Goal: Task Accomplishment & Management: Manage account settings

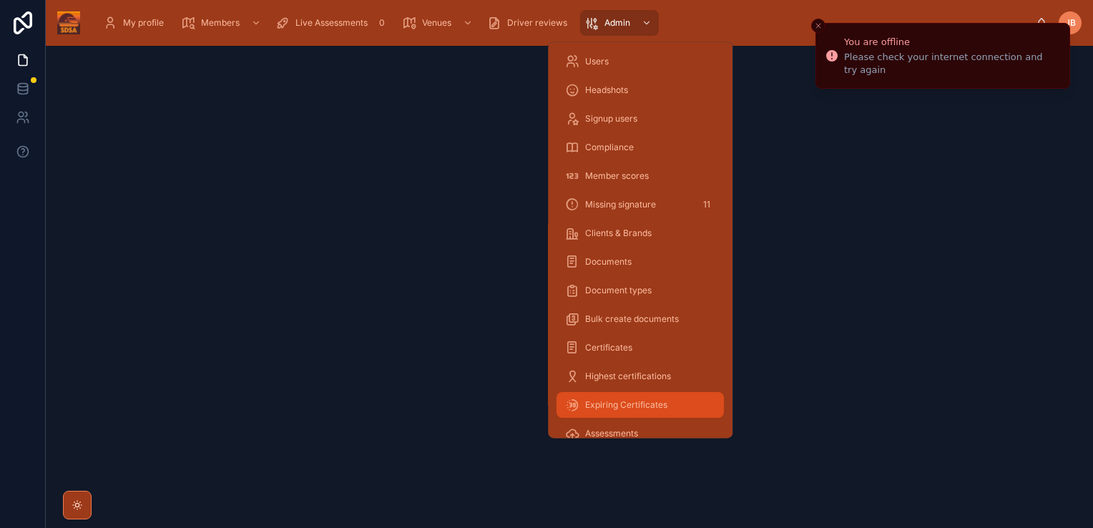
click at [638, 402] on span "Expiring Certificates" at bounding box center [626, 404] width 82 height 11
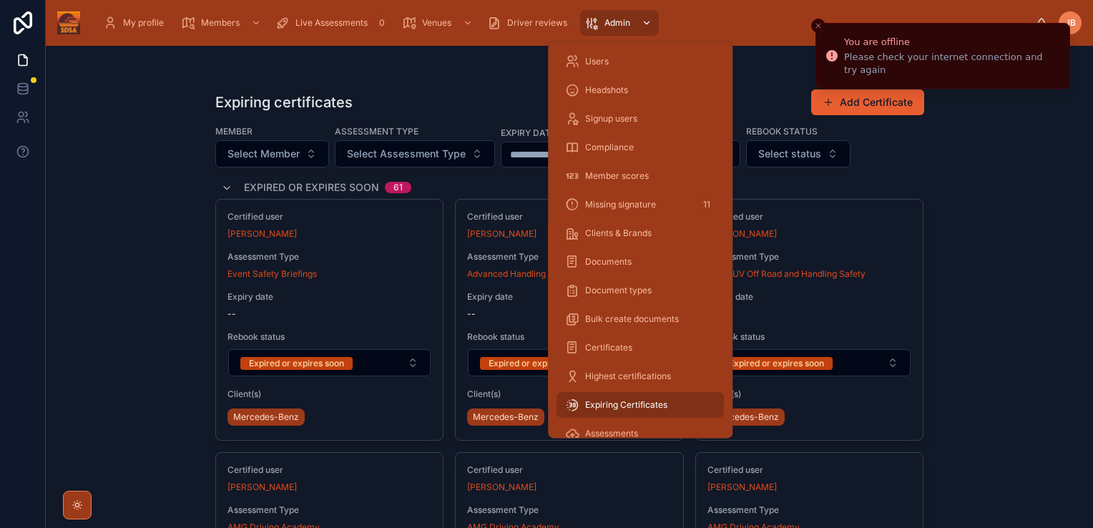
click at [647, 399] on span "Expiring Certificates" at bounding box center [626, 404] width 82 height 11
click at [972, 355] on div "Expiring certificates Add Certificate Member Select Member Assessment Type Sele…" at bounding box center [569, 287] width 1047 height 482
click at [659, 16] on link "Admin" at bounding box center [619, 23] width 79 height 26
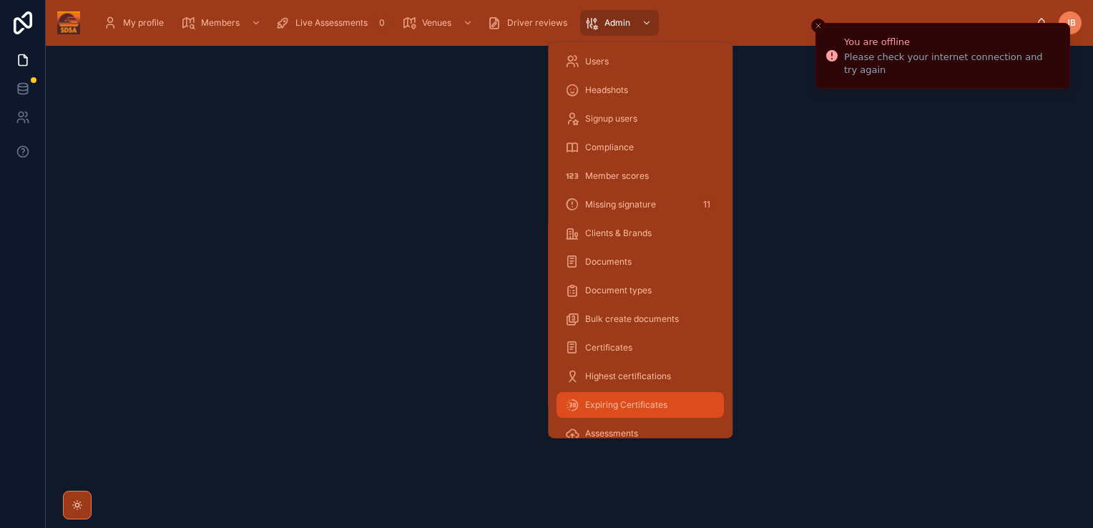
click at [637, 398] on div "Expiring Certificates" at bounding box center [640, 404] width 150 height 23
click at [814, 28] on icon "Close toast" at bounding box center [818, 25] width 9 height 9
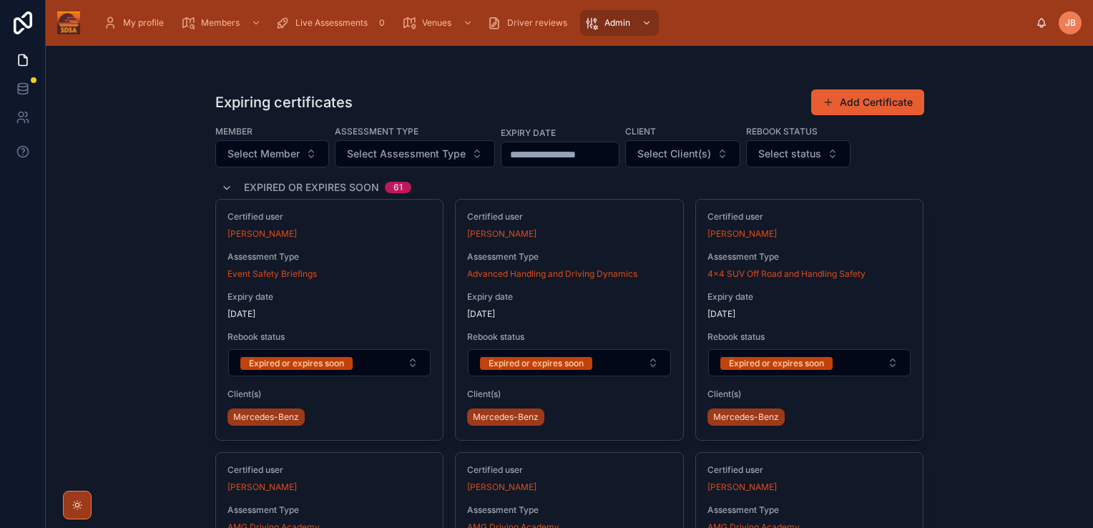
click at [970, 338] on div "Expiring certificates Add Certificate Member Select Member Assessment Type Sele…" at bounding box center [569, 287] width 1047 height 482
click at [263, 154] on span "Select Member" at bounding box center [263, 154] width 72 height 14
type input "*****"
click at [251, 210] on div "[PERSON_NAME]" at bounding box center [268, 211] width 172 height 23
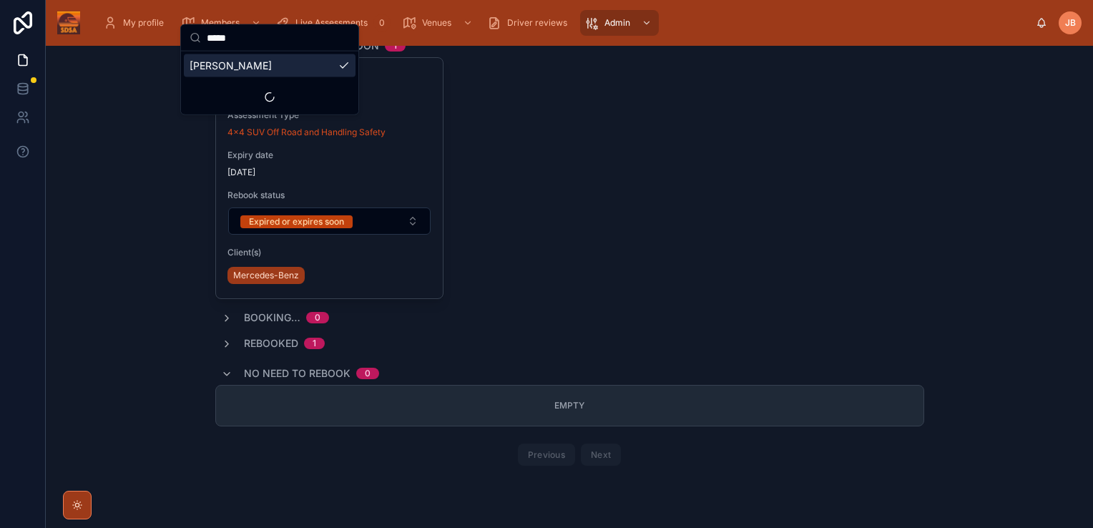
scroll to position [147, 0]
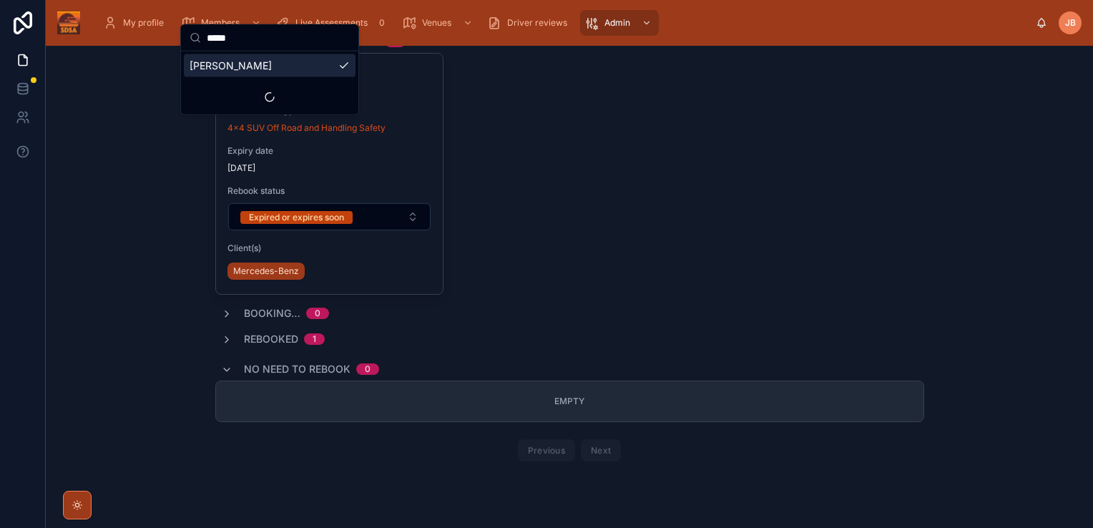
click at [282, 338] on span "Rebooked" at bounding box center [271, 339] width 54 height 14
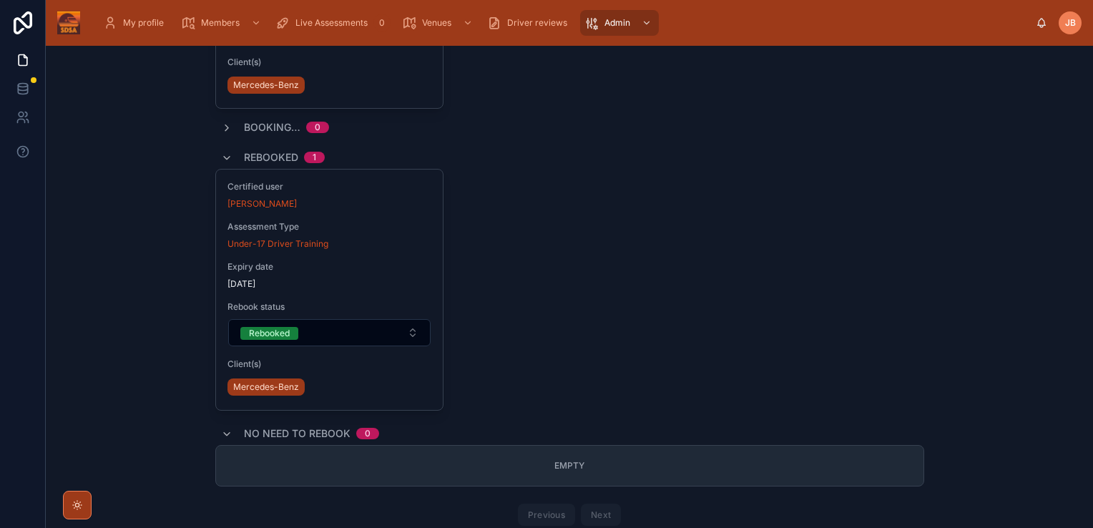
scroll to position [340, 0]
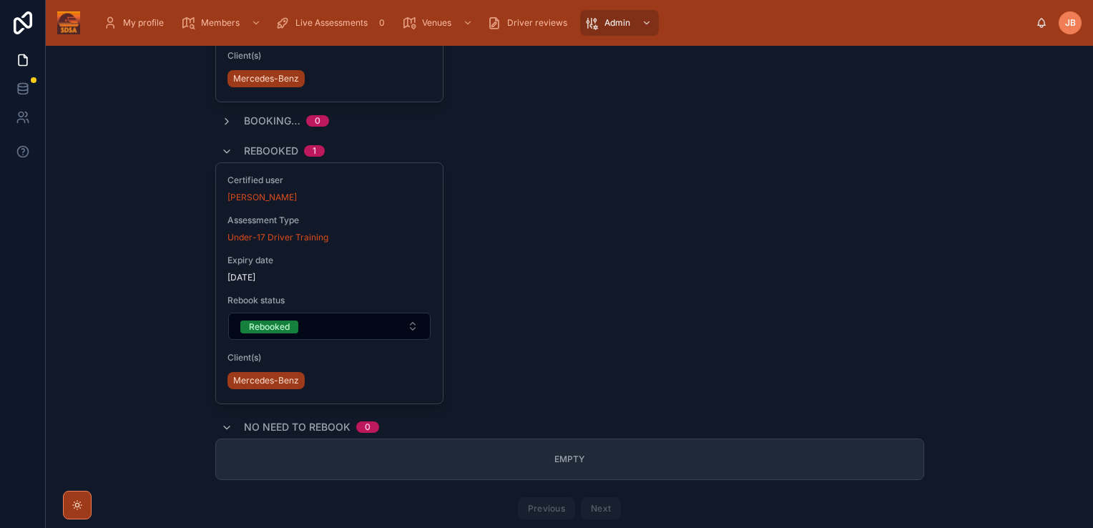
click at [640, 355] on div "Certified user [PERSON_NAME] Assessment Type Under-17 Driver Training Expiry da…" at bounding box center [569, 283] width 709 height 242
